Goal: Information Seeking & Learning: Learn about a topic

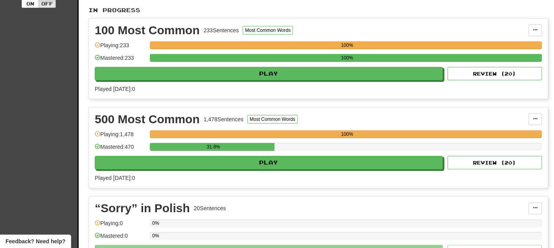
scroll to position [179, 0]
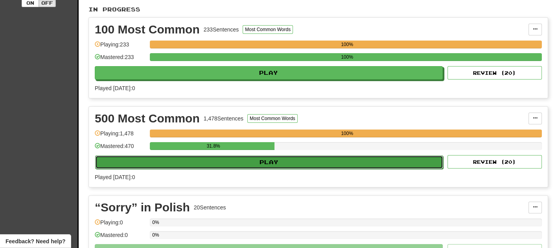
click at [210, 156] on button "Play" at bounding box center [269, 161] width 348 height 13
select select "**"
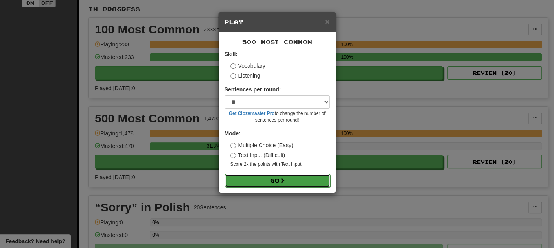
click at [251, 179] on button "Go" at bounding box center [277, 180] width 105 height 13
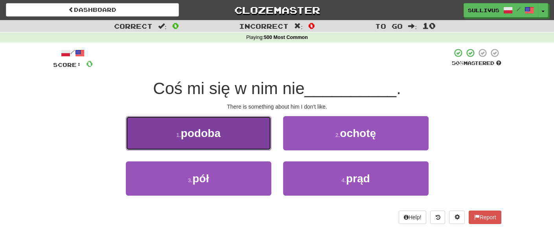
click at [229, 138] on button "1 . podoba" at bounding box center [199, 133] width 146 height 34
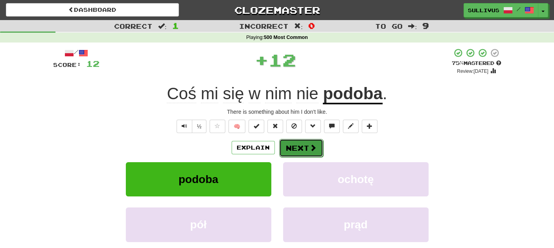
click at [311, 144] on span at bounding box center [313, 147] width 7 height 7
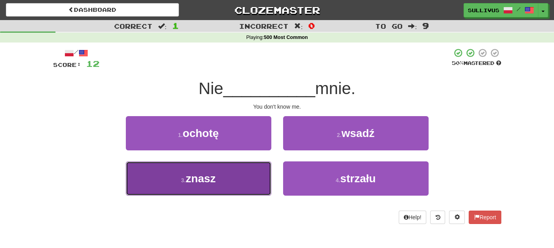
click at [237, 185] on button "3 . znasz" at bounding box center [199, 178] width 146 height 34
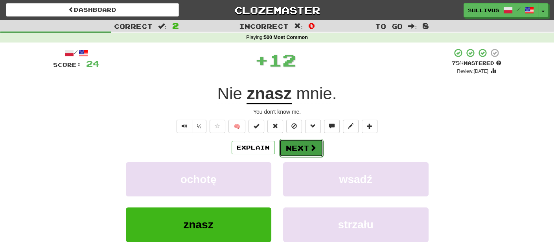
click at [287, 153] on button "Next" at bounding box center [301, 148] width 44 height 18
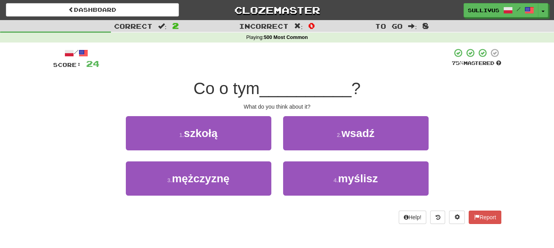
click at [327, 201] on div "4 . myślisz" at bounding box center [355, 183] width 157 height 45
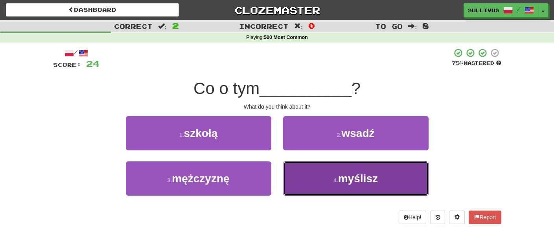
click at [325, 189] on button "4 . myślisz" at bounding box center [356, 178] width 146 height 34
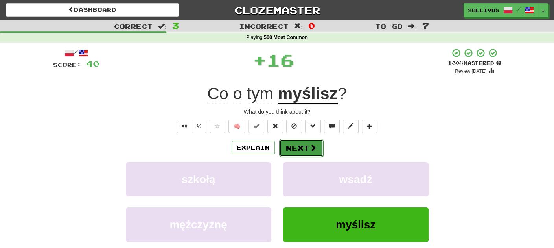
click at [297, 148] on button "Next" at bounding box center [301, 148] width 44 height 18
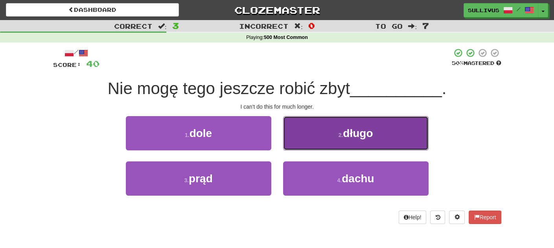
click at [317, 130] on button "2 . długo" at bounding box center [356, 133] width 146 height 34
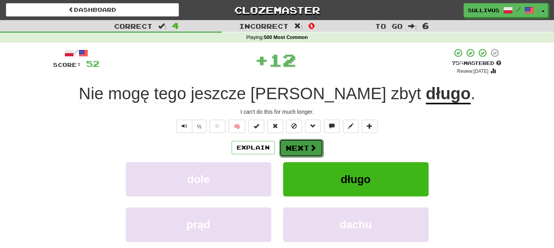
click at [304, 146] on button "Next" at bounding box center [301, 148] width 44 height 18
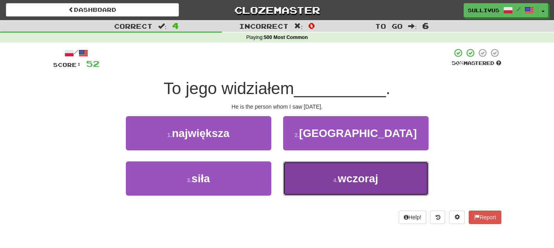
click at [301, 174] on button "4 . wczoraj" at bounding box center [356, 178] width 146 height 34
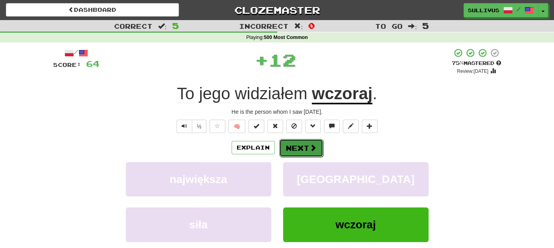
click at [292, 150] on button "Next" at bounding box center [301, 148] width 44 height 18
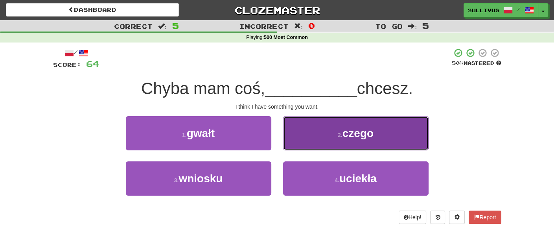
click at [301, 149] on button "2 . czego" at bounding box center [356, 133] width 146 height 34
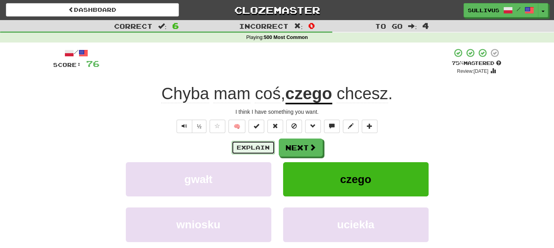
click at [261, 148] on button "Explain" at bounding box center [253, 147] width 43 height 13
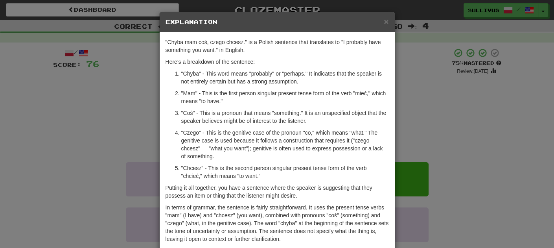
click at [384, 22] on h5 "Explanation" at bounding box center [277, 22] width 223 height 8
click at [389, 18] on div "× Explanation" at bounding box center [277, 22] width 235 height 20
click at [388, 21] on span "×" at bounding box center [386, 21] width 5 height 9
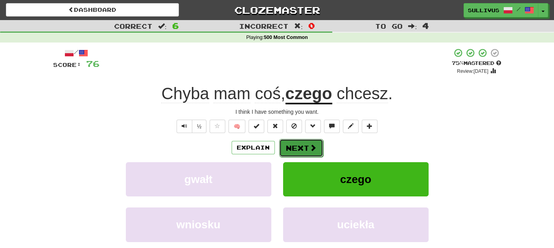
click at [297, 146] on button "Next" at bounding box center [301, 148] width 44 height 18
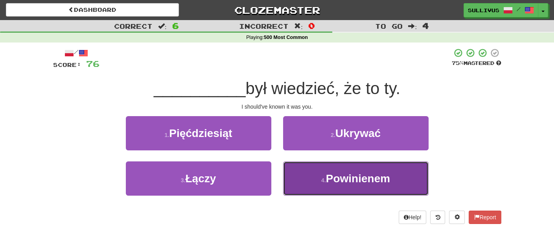
click at [306, 173] on button "4 . Powinienem" at bounding box center [356, 178] width 146 height 34
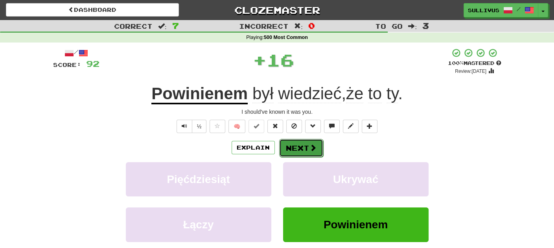
click at [289, 148] on button "Next" at bounding box center [301, 148] width 44 height 18
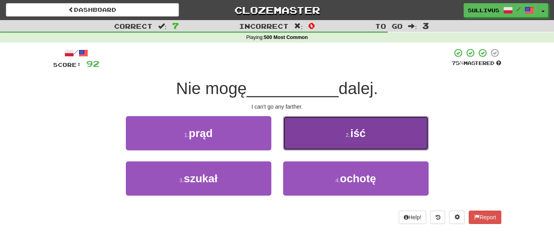
click at [302, 141] on button "2 . iść" at bounding box center [356, 133] width 146 height 34
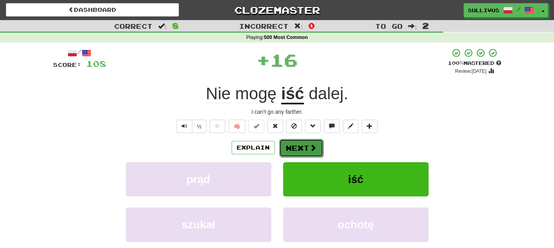
click at [297, 145] on button "Next" at bounding box center [301, 148] width 44 height 18
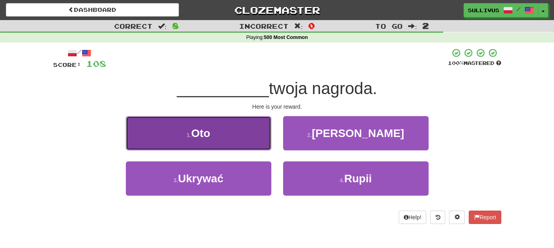
click at [267, 138] on button "1 . Oto" at bounding box center [199, 133] width 146 height 34
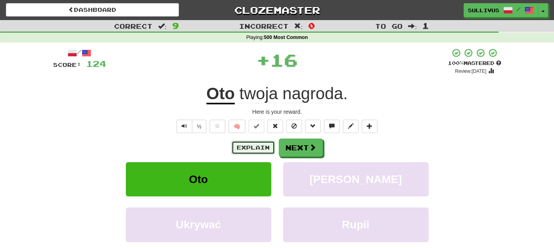
click at [263, 152] on button "Explain" at bounding box center [253, 147] width 43 height 13
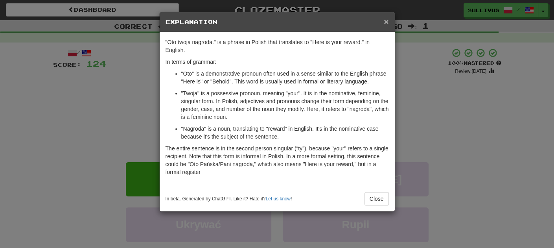
click at [385, 21] on span "×" at bounding box center [386, 21] width 5 height 9
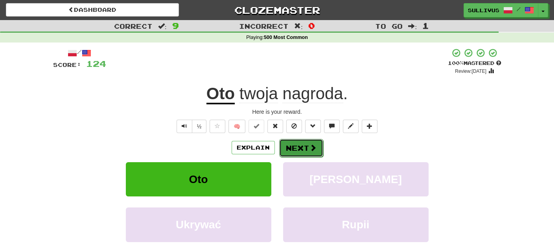
click at [313, 151] on span at bounding box center [313, 147] width 7 height 7
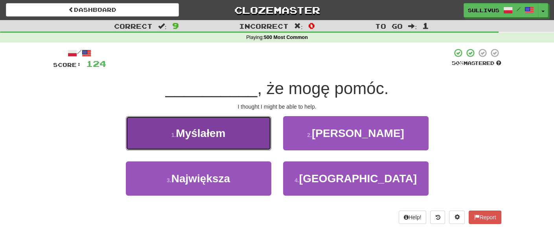
click at [223, 147] on button "1 . Myślałem" at bounding box center [199, 133] width 146 height 34
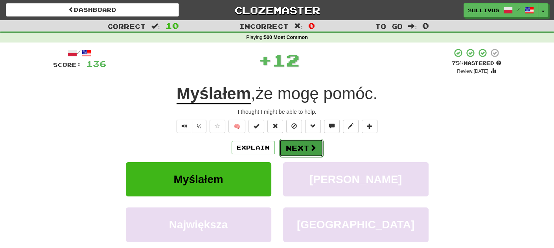
click at [301, 141] on button "Next" at bounding box center [301, 148] width 44 height 18
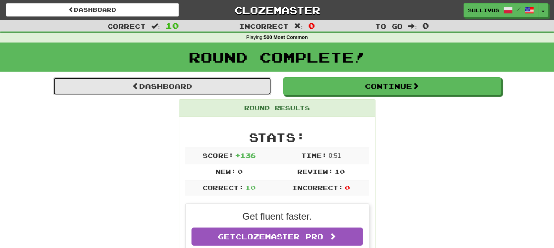
click at [234, 90] on link "Dashboard" at bounding box center [162, 86] width 218 height 18
